Goal: Information Seeking & Learning: Learn about a topic

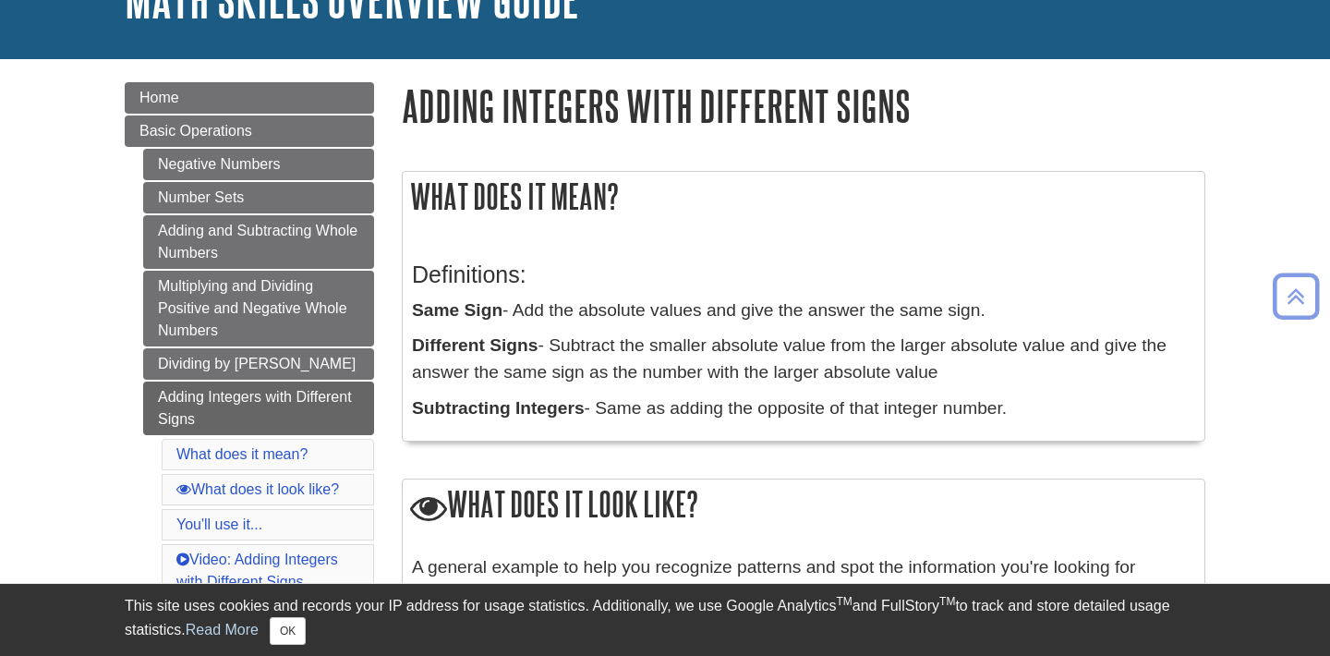
scroll to position [111, 0]
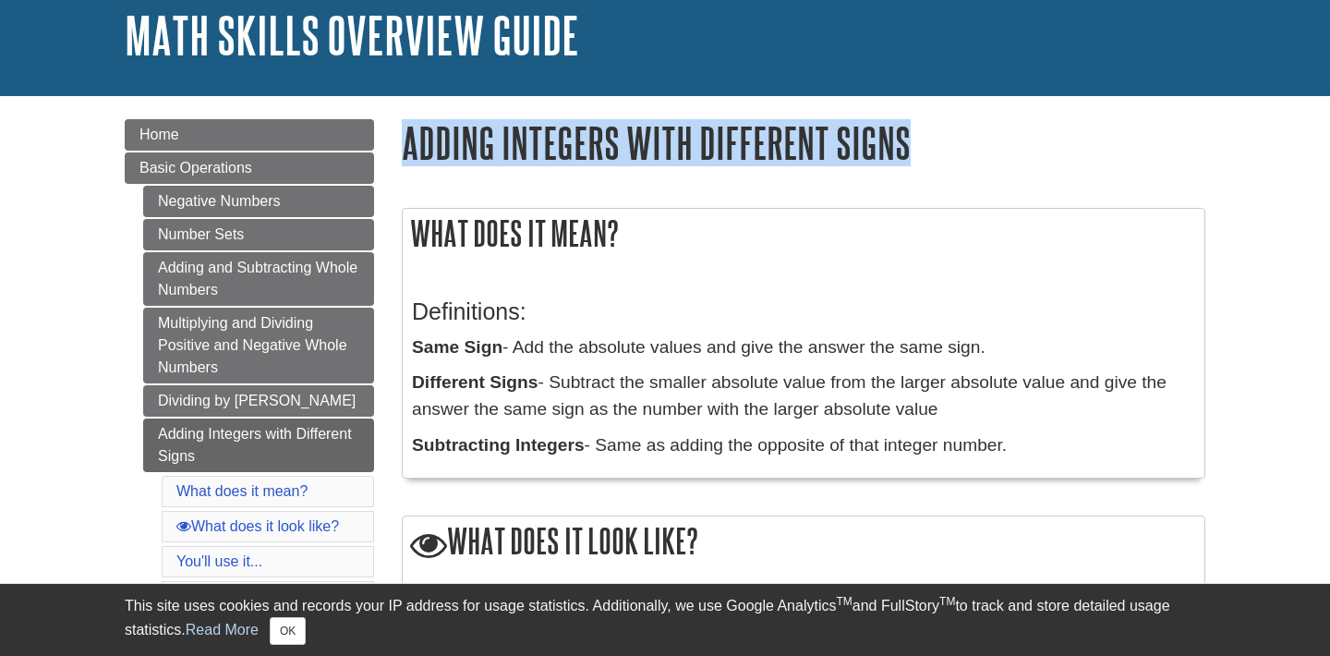
drag, startPoint x: 405, startPoint y: 139, endPoint x: 922, endPoint y: 147, distance: 517.1
click at [922, 147] on h1 "Adding Integers with Different Signs" at bounding box center [803, 142] width 803 height 47
copy h1 "Adding Integers with Different Signs"
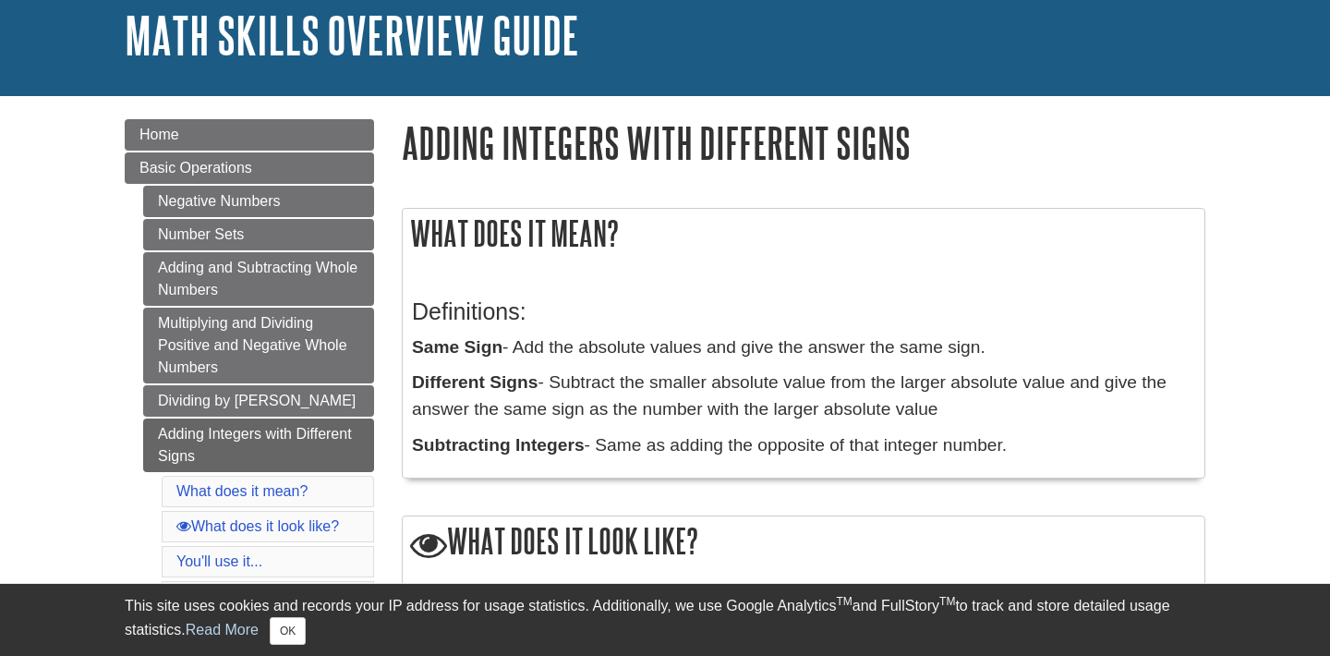
click at [660, 240] on h2 "What does it mean?" at bounding box center [803, 233] width 801 height 49
drag, startPoint x: 409, startPoint y: 235, endPoint x: 1027, endPoint y: 453, distance: 655.3
click at [1026, 453] on div "What does it mean? Definitions: Same Sign - Add the absolute values and give th…" at bounding box center [803, 343] width 803 height 271
copy div "What does it mean? Definitions: Same Sign - Add the absolute values and give th…"
click at [1015, 438] on p "Subtracting Integers - Same as adding the opposite of that integer number." at bounding box center [803, 445] width 783 height 27
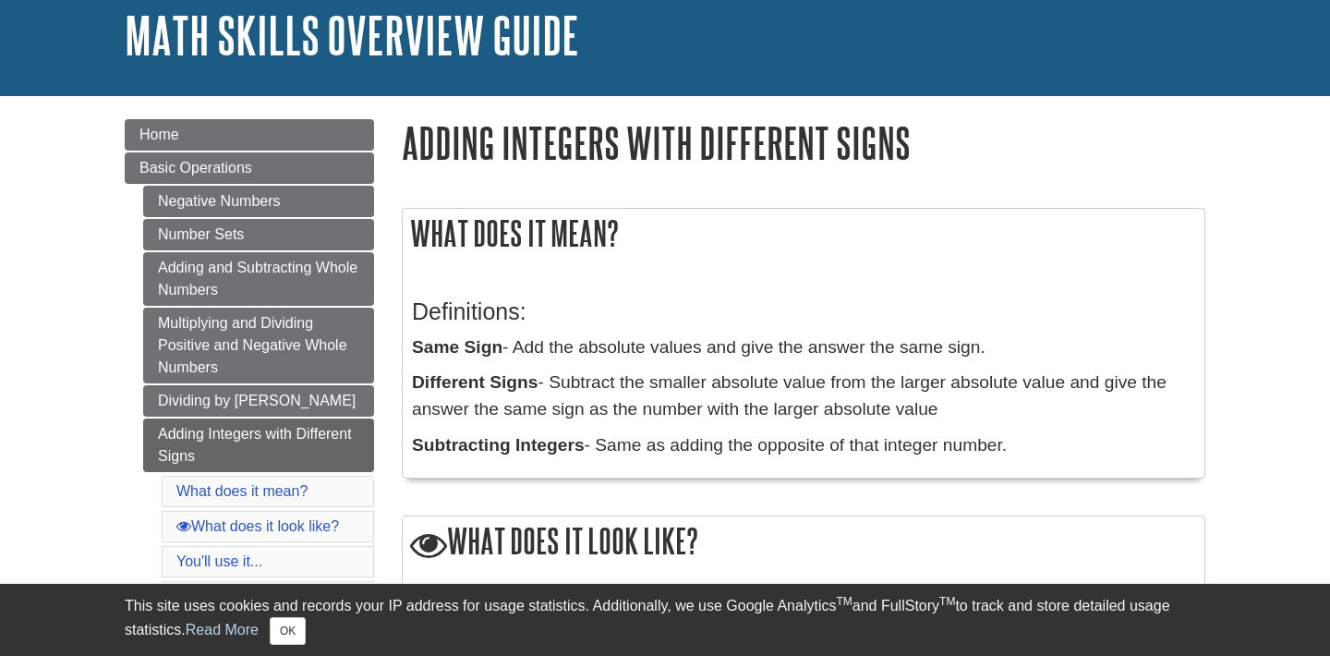
click at [1015, 438] on p "Subtracting Integers - Same as adding the opposite of that integer number." at bounding box center [803, 445] width 783 height 27
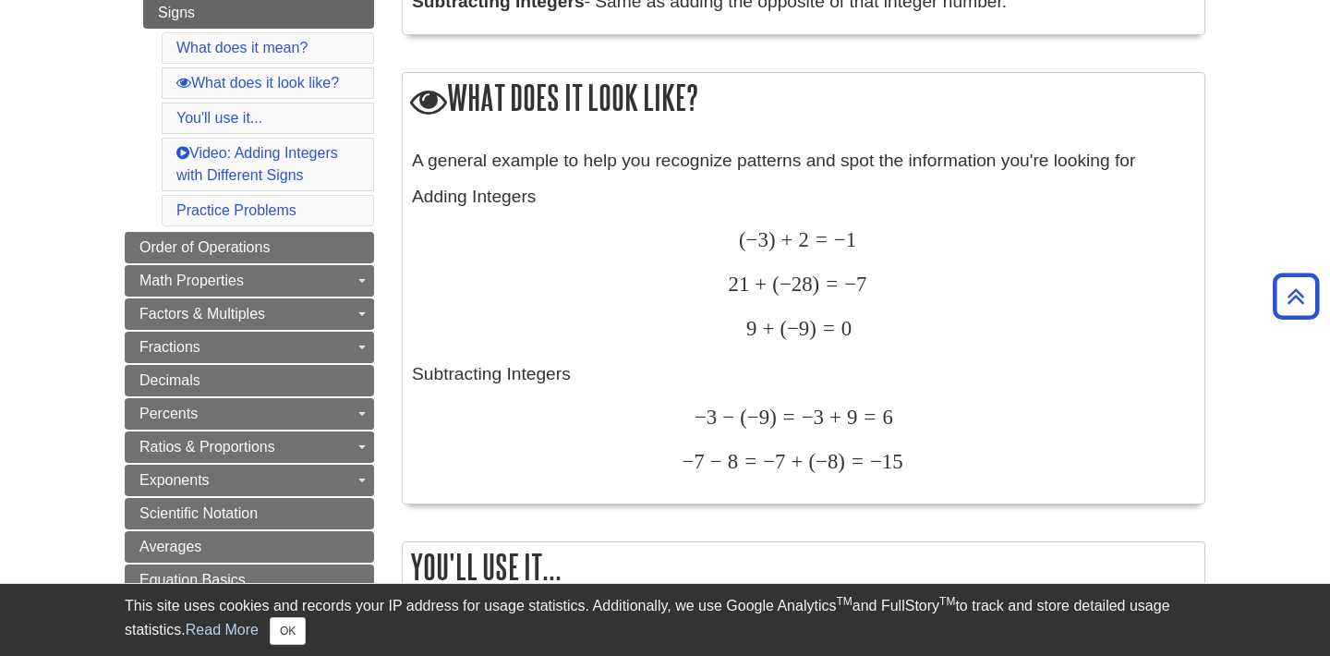
scroll to position [591, 0]
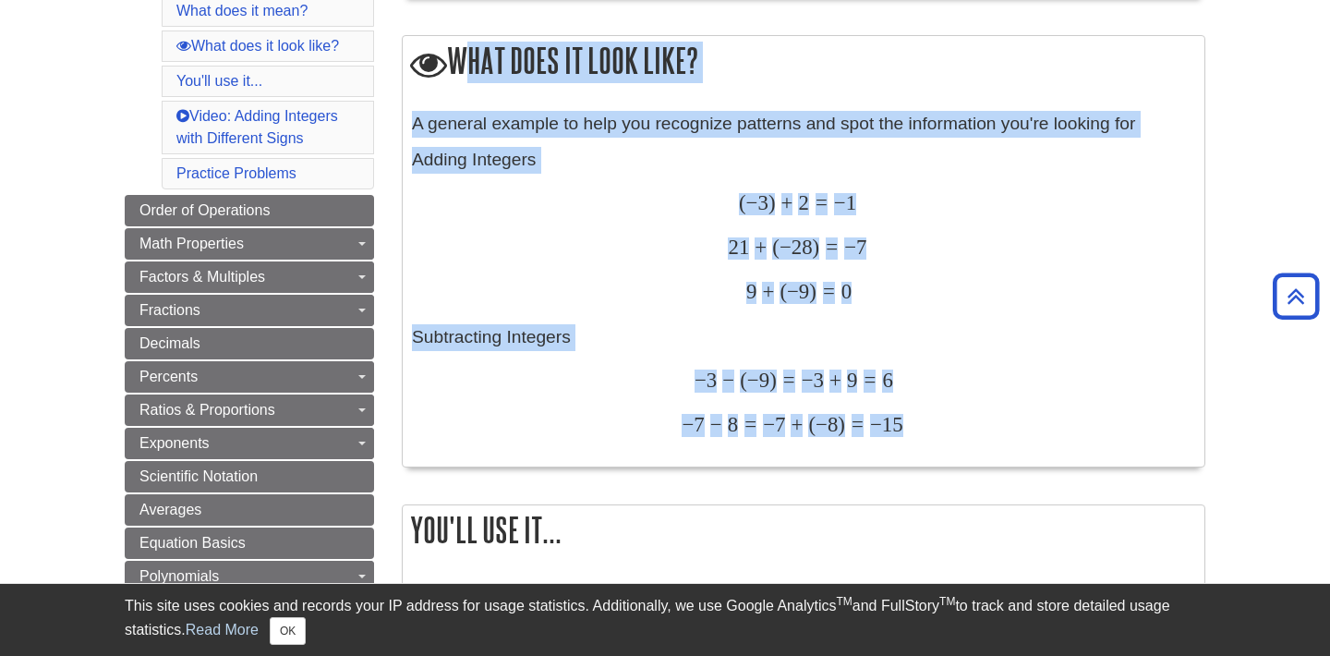
drag, startPoint x: 453, startPoint y: 54, endPoint x: 947, endPoint y: 438, distance: 625.8
click at [946, 430] on div "What does it look like? A general example to help you recognize patterns and sp…" at bounding box center [803, 251] width 803 height 432
copy div "What does it look like? A general example to help you recognize patterns and sp…"
click at [960, 419] on div "− 7 − 8 = − 7 + ( − 8 ) = − 15 − 7 − 8 = − 7 + ( − 8 ) = − 15" at bounding box center [803, 426] width 783 height 27
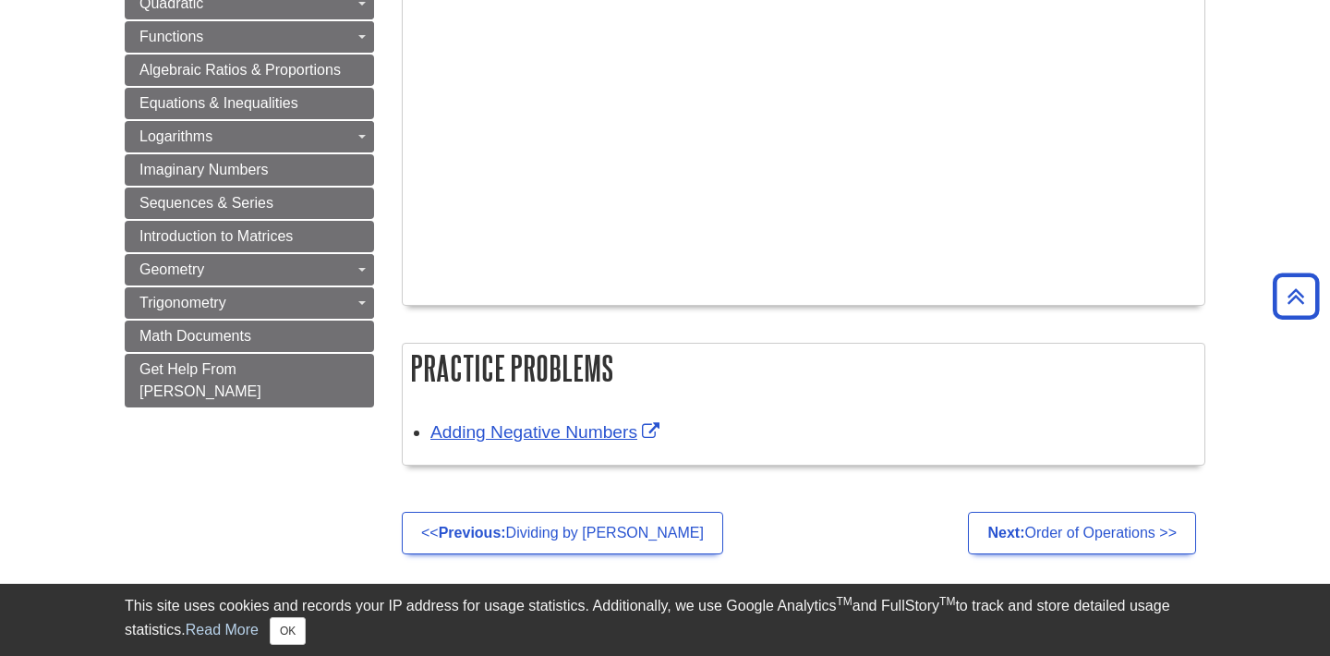
scroll to position [1403, 0]
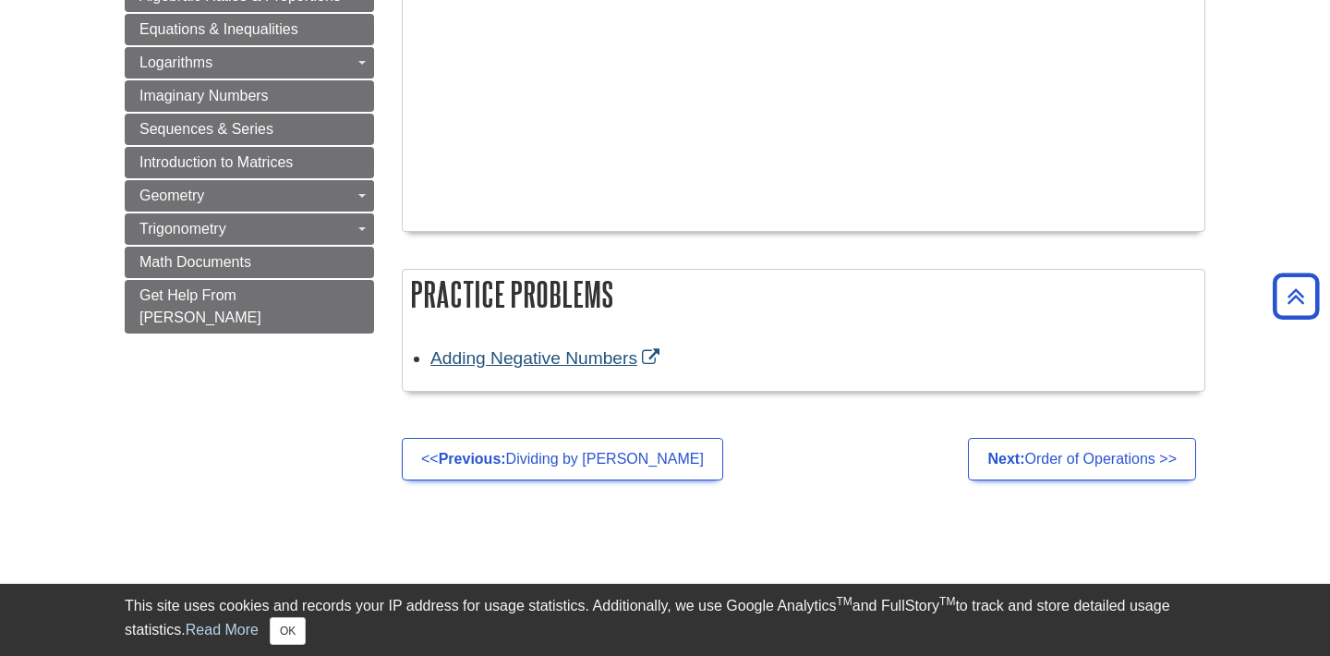
click at [583, 348] on link "Adding Negative Numbers" at bounding box center [547, 357] width 234 height 19
